Goal: Information Seeking & Learning: Learn about a topic

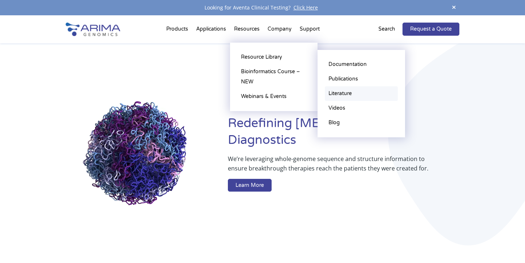
click at [337, 93] on link "Literature" at bounding box center [361, 93] width 73 height 15
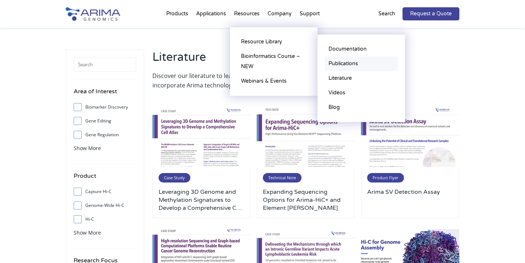
click at [335, 63] on link "Publications" at bounding box center [361, 63] width 73 height 15
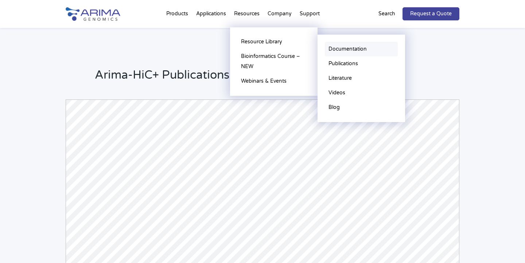
click at [332, 47] on link "Documentation" at bounding box center [361, 49] width 73 height 15
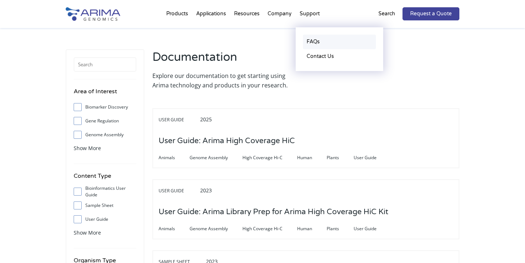
click at [312, 41] on link "FAQs" at bounding box center [339, 42] width 73 height 15
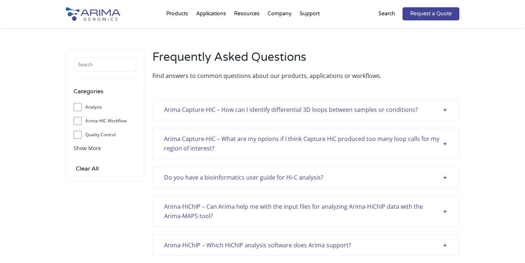
click at [443, 109] on div "Arima Capture-HiC – How can I identify differential 3D loops between samples or…" at bounding box center [305, 109] width 283 height 9
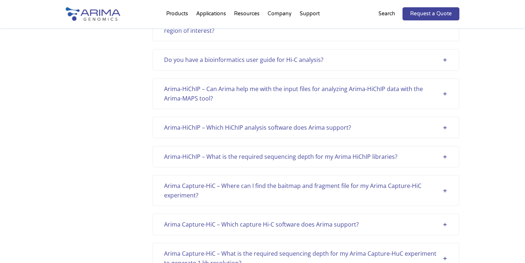
scroll to position [175, 0]
click at [445, 60] on div "Do you have a bioinformatics user guide for Hi-C analysis?" at bounding box center [305, 59] width 283 height 9
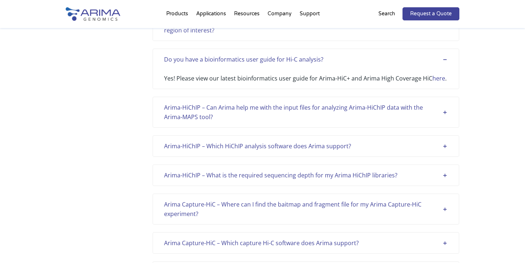
click at [445, 59] on div "Do you have a bioinformatics user guide for Hi-C analysis?" at bounding box center [305, 59] width 283 height 9
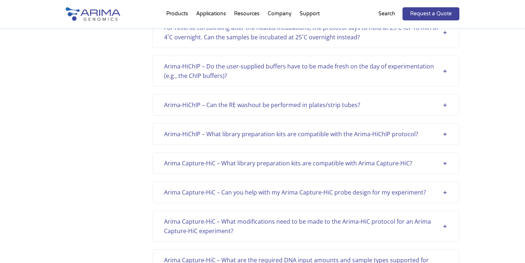
scroll to position [1341, 0]
click at [446, 133] on div "Arima-HiChIP – What library preparation kits are compatible with the Arima-HiCh…" at bounding box center [305, 132] width 283 height 9
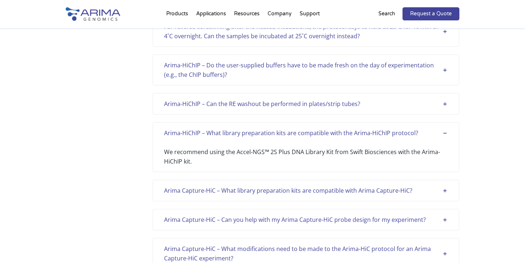
click at [446, 133] on div "Arima-HiChIP – What library preparation kits are compatible with the Arima-HiCh…" at bounding box center [305, 132] width 283 height 9
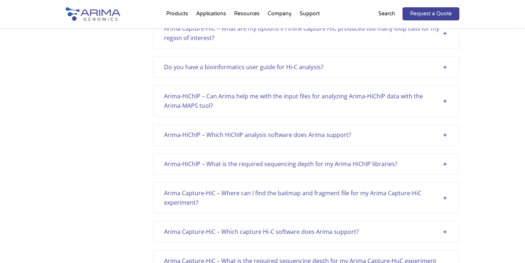
scroll to position [0, 0]
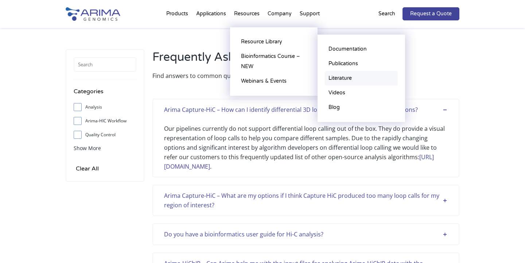
click at [338, 78] on link "Literature" at bounding box center [361, 78] width 73 height 15
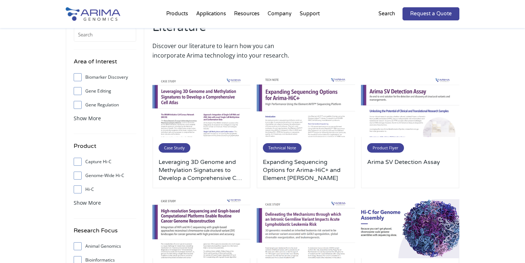
scroll to position [29, 0]
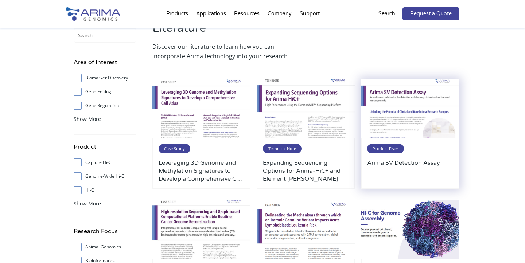
click at [385, 150] on span "Product Flyer" at bounding box center [385, 148] width 37 height 9
click at [388, 148] on span "Product Flyer" at bounding box center [385, 148] width 37 height 9
click at [419, 122] on img at bounding box center [410, 108] width 98 height 59
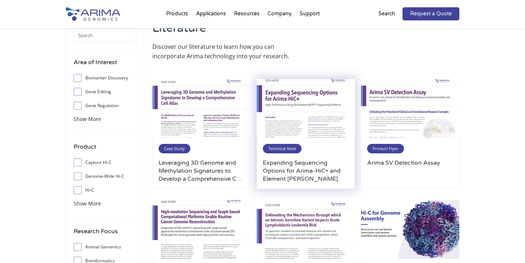
click at [329, 116] on img at bounding box center [305, 108] width 98 height 59
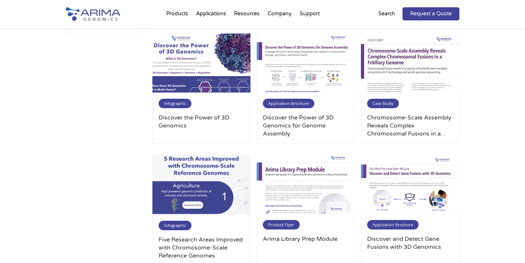
scroll to position [321, 0]
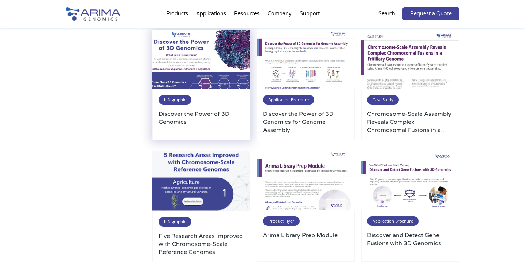
click at [208, 84] on img at bounding box center [201, 59] width 98 height 59
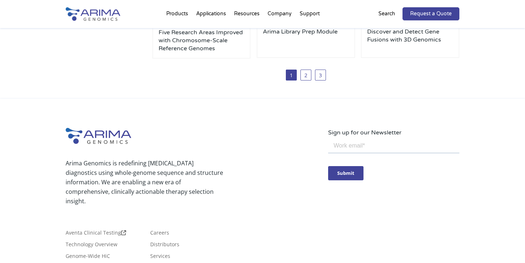
scroll to position [603, 0]
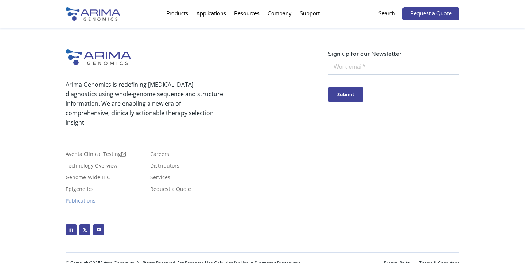
click at [95, 198] on link "Publications" at bounding box center [81, 202] width 30 height 8
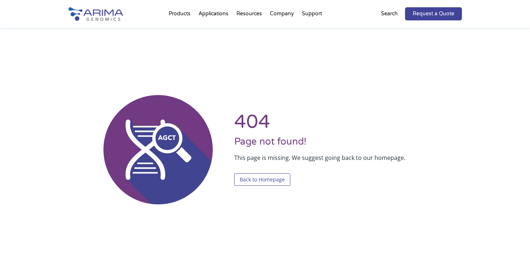
click at [251, 177] on link "Back to Homepage" at bounding box center [262, 179] width 56 height 12
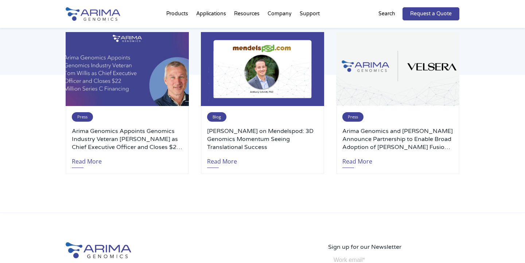
scroll to position [1574, 0]
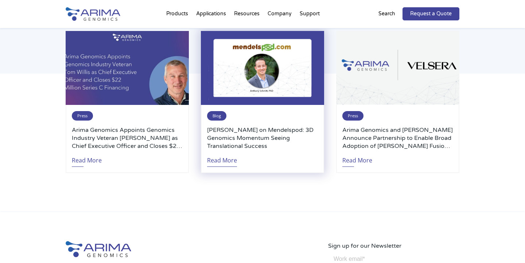
click at [228, 158] on link "Read More" at bounding box center [222, 158] width 30 height 17
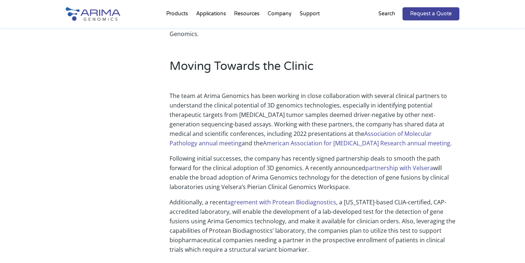
scroll to position [670, 0]
click at [376, 130] on link "Association of Molecular Pathology annual meeting" at bounding box center [300, 138] width 262 height 17
